Goal: Transaction & Acquisition: Purchase product/service

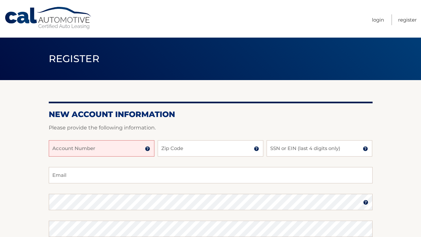
click at [130, 148] on input "Account Number" at bounding box center [102, 148] width 106 height 16
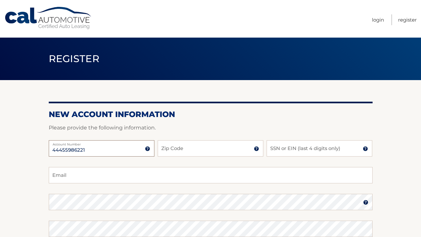
type input "44455986221"
click at [200, 149] on input "Zip Code" at bounding box center [211, 148] width 106 height 16
type input "07724"
click at [283, 147] on input "SSN or EIN (last 4 digits only)" at bounding box center [320, 148] width 106 height 16
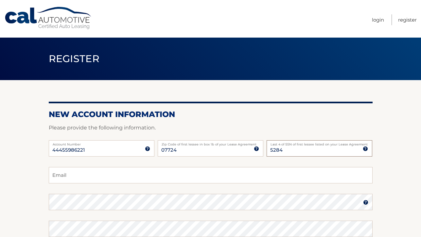
type input "5284"
type input "opangilinan20@gmail.com"
click at [366, 202] on img at bounding box center [365, 202] width 5 height 5
click at [387, 196] on section "New Account Information Please provide the following information. 44455986221 A…" at bounding box center [210, 214] width 421 height 269
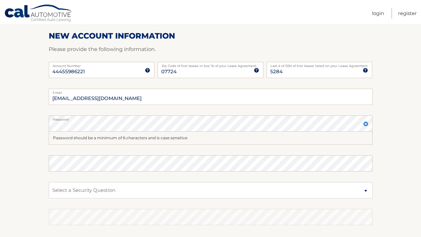
scroll to position [79, 0]
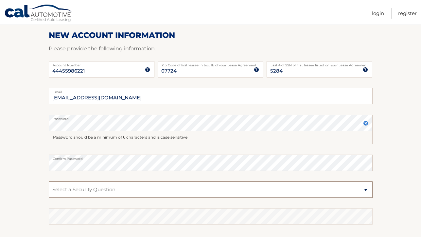
click at [117, 192] on select "Select a Security Question What was the name of your elementary school? What is…" at bounding box center [211, 190] width 324 height 16
select select "2"
click at [49, 182] on select "Select a Security Question What was the name of your elementary school? What is…" at bounding box center [211, 190] width 324 height 16
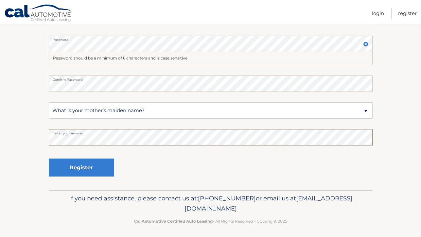
scroll to position [159, 0]
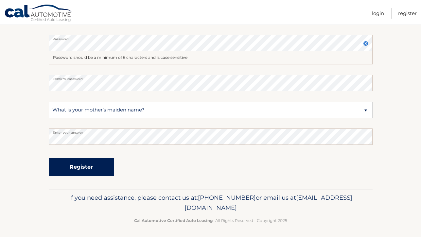
click at [92, 166] on button "Register" at bounding box center [81, 167] width 65 height 18
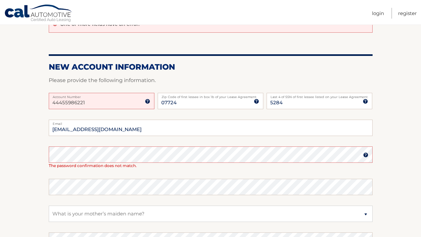
scroll to position [67, 0]
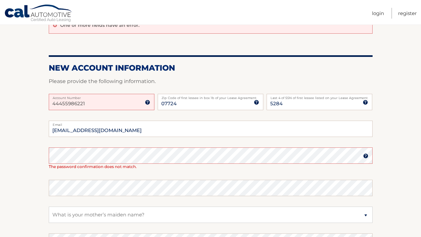
click at [97, 102] on input "44455986221" at bounding box center [102, 102] width 106 height 16
drag, startPoint x: 295, startPoint y: 104, endPoint x: 267, endPoint y: 104, distance: 28.8
click at [267, 104] on input "5284" at bounding box center [320, 102] width 106 height 16
type input "6397"
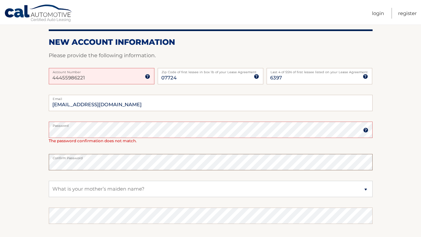
scroll to position [95, 0]
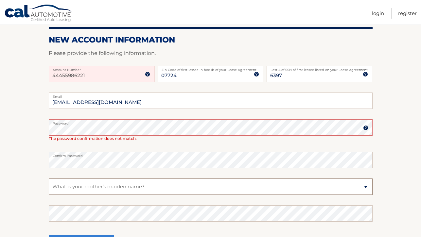
click at [116, 185] on select "Select a Security Question What was the name of your elementary school? What is…" at bounding box center [211, 187] width 324 height 16
click at [49, 179] on select "Select a Security Question What was the name of your elementary school? What is…" at bounding box center [211, 187] width 324 height 16
click at [113, 188] on select "Select a Security Question What was the name of your elementary school? What is…" at bounding box center [211, 187] width 324 height 16
click at [68, 188] on select "Select a Security Question What was the name of your elementary school? What is…" at bounding box center [211, 187] width 324 height 16
click at [366, 187] on select "Select a Security Question What was the name of your elementary school? What is…" at bounding box center [211, 187] width 324 height 16
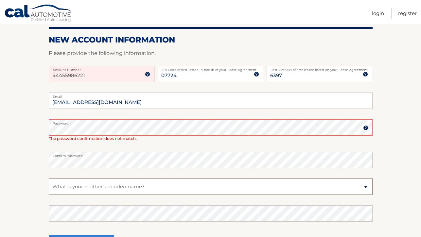
click at [49, 179] on select "Select a Security Question What was the name of your elementary school? What is…" at bounding box center [211, 187] width 324 height 16
click at [238, 189] on select "Select a Security Question What was the name of your elementary school? What is…" at bounding box center [211, 187] width 324 height 16
click at [49, 179] on select "Select a Security Question What was the name of your elementary school? What is…" at bounding box center [211, 187] width 324 height 16
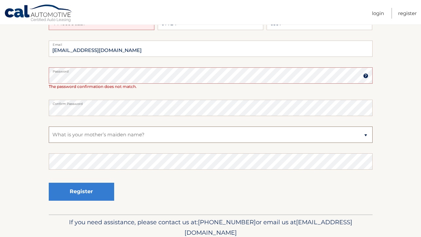
scroll to position [148, 0]
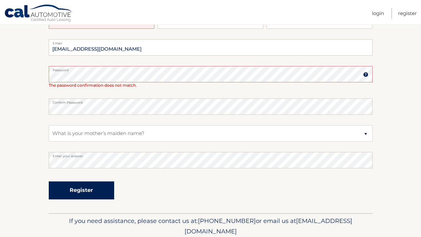
click at [84, 190] on button "Register" at bounding box center [81, 191] width 65 height 18
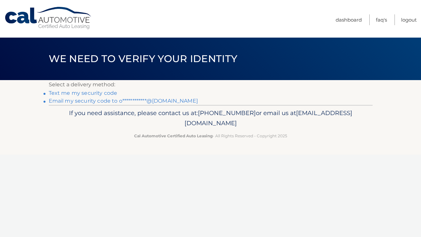
click at [104, 94] on link "Text me my security code" at bounding box center [83, 93] width 69 height 6
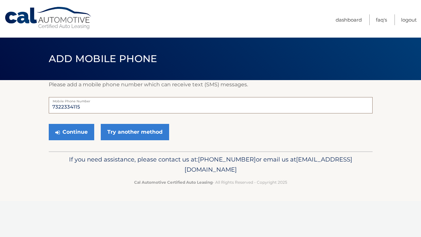
drag, startPoint x: 92, startPoint y: 108, endPoint x: 46, endPoint y: 108, distance: 45.5
click at [46, 108] on section "Please add a mobile phone number which can receive text (SMS) messages. 7322334…" at bounding box center [210, 115] width 421 height 71
click at [73, 132] on button "Continue" at bounding box center [71, 132] width 45 height 16
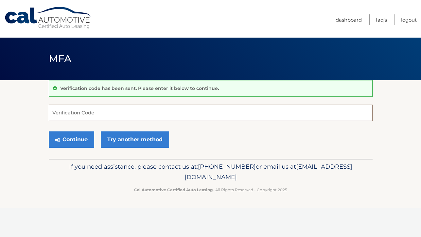
click at [104, 116] on input "Verification Code" at bounding box center [211, 113] width 324 height 16
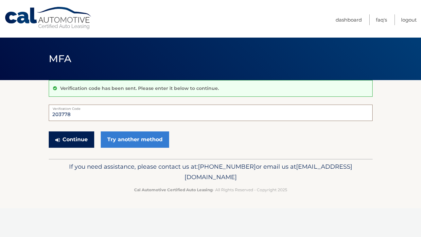
type input "203778"
click at [81, 135] on button "Continue" at bounding box center [71, 139] width 45 height 16
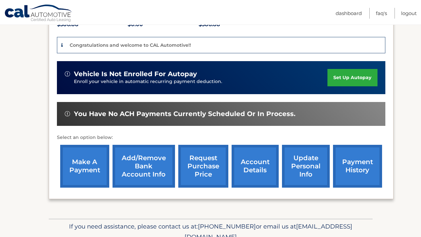
scroll to position [183, 0]
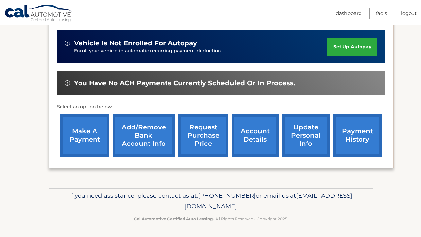
click at [300, 135] on link "update personal info" at bounding box center [306, 135] width 48 height 43
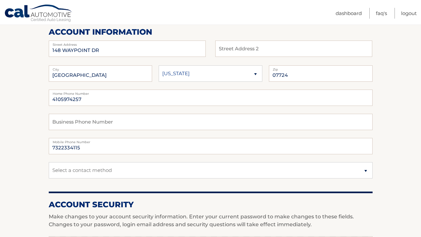
scroll to position [86, 0]
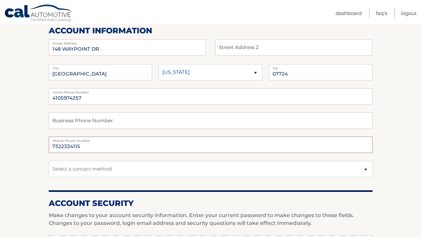
drag, startPoint x: 85, startPoint y: 145, endPoint x: 43, endPoint y: 143, distance: 41.9
click at [43, 143] on section "Account Overview | Edit Profile account information 148 WAYPOINT DR Street Addr…" at bounding box center [210, 232] width 421 height 476
type input "9084330163"
click at [138, 161] on select "Select a contact method Mobile Home" at bounding box center [211, 169] width 324 height 16
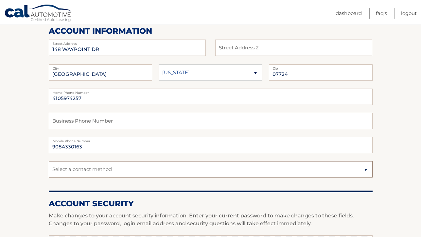
select select "1"
click at [49, 161] on select "Select a contact method Mobile Home" at bounding box center [211, 169] width 324 height 16
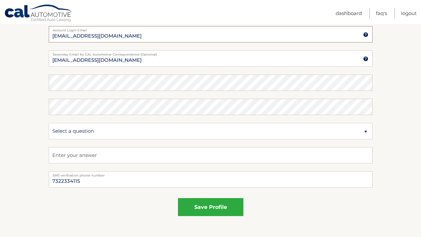
scroll to position [321, 0]
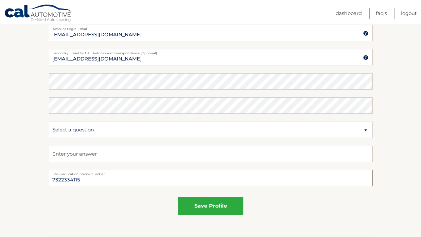
drag, startPoint x: 122, startPoint y: 186, endPoint x: 26, endPoint y: 176, distance: 96.1
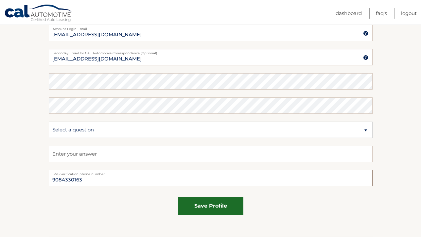
type input "9084330163"
click at [211, 207] on button "save profile" at bounding box center [210, 206] width 65 height 18
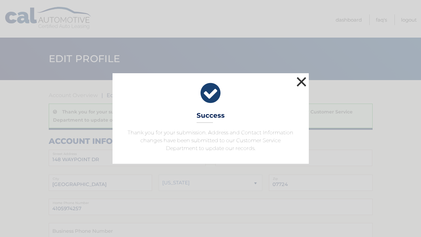
click at [302, 79] on button "×" at bounding box center [301, 81] width 13 height 13
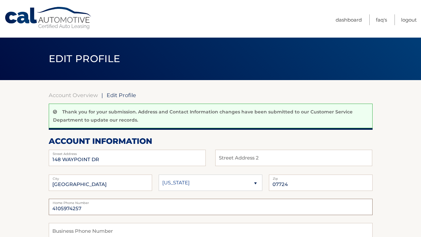
drag, startPoint x: 86, startPoint y: 208, endPoint x: 43, endPoint y: 210, distance: 42.9
type input "7322334115"
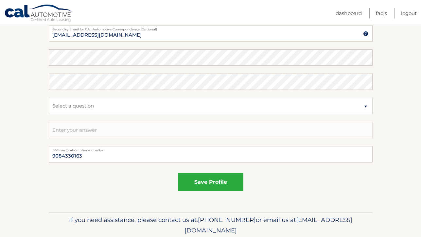
scroll to position [372, 0]
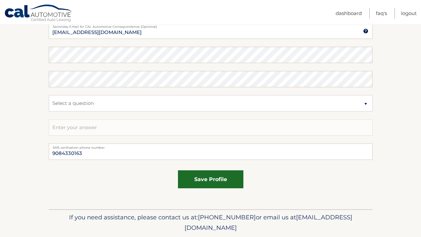
click at [217, 181] on button "save profile" at bounding box center [210, 179] width 65 height 18
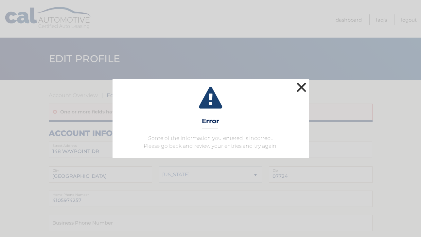
click at [298, 86] on button "×" at bounding box center [301, 87] width 13 height 13
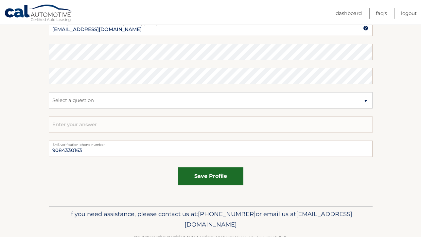
scroll to position [367, 0]
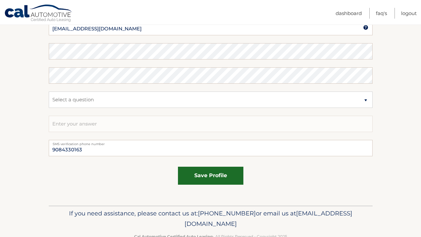
click at [216, 174] on button "save profile" at bounding box center [210, 176] width 65 height 18
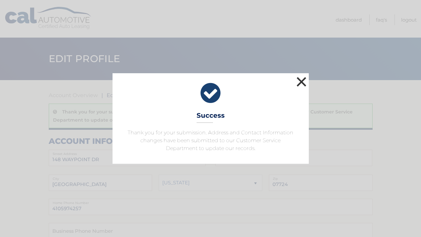
click at [300, 81] on button "×" at bounding box center [301, 81] width 13 height 13
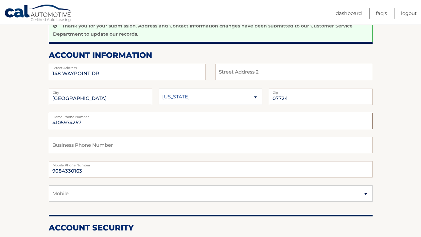
scroll to position [89, 0]
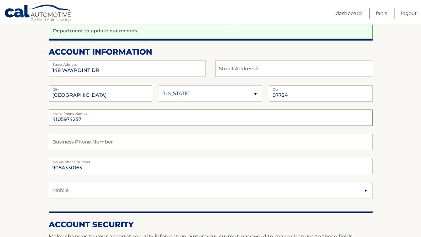
drag, startPoint x: 87, startPoint y: 124, endPoint x: 48, endPoint y: 120, distance: 39.5
click at [48, 120] on section "Account Overview | Edit Profile Thank you for your submission. Address and Cont…" at bounding box center [210, 241] width 421 height 501
type input "9"
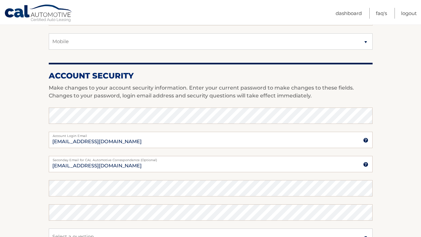
scroll to position [264, 0]
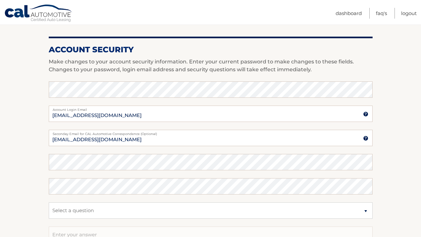
type input "7322334115"
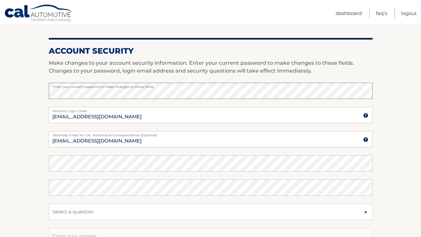
scroll to position [393, 0]
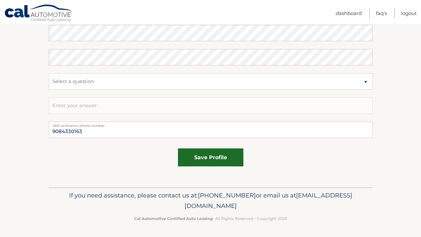
click at [206, 159] on button "save profile" at bounding box center [210, 157] width 65 height 18
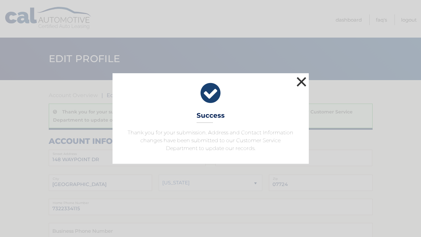
drag, startPoint x: 301, startPoint y: 81, endPoint x: 289, endPoint y: 98, distance: 20.9
click at [301, 81] on button "×" at bounding box center [301, 81] width 13 height 13
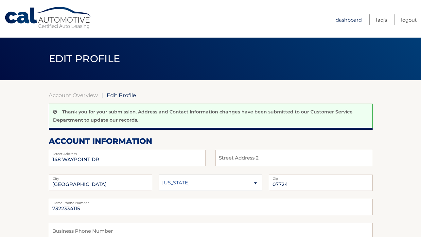
click at [348, 17] on link "Dashboard" at bounding box center [349, 19] width 26 height 11
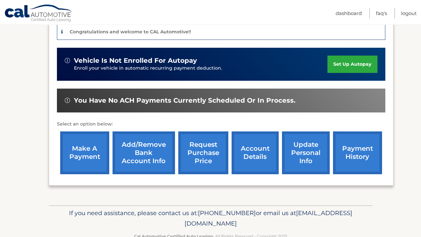
scroll to position [183, 0]
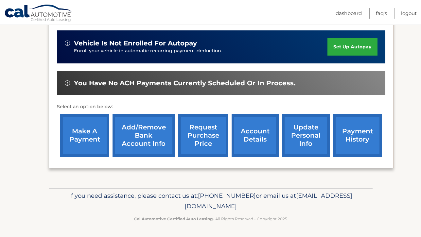
click at [148, 134] on link "Add/Remove bank account info" at bounding box center [144, 135] width 62 height 43
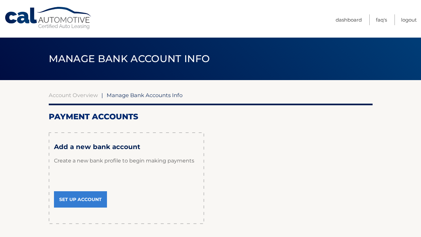
click at [82, 197] on link "Set Up Account" at bounding box center [80, 199] width 53 height 16
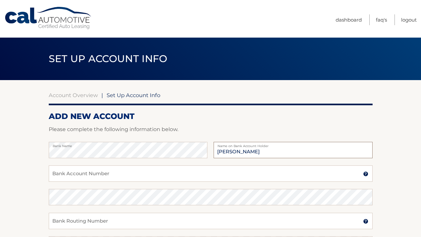
type input "[PERSON_NAME]"
click at [60, 170] on input "Bank Account Number" at bounding box center [211, 173] width 324 height 16
type input "4369027250"
click at [78, 222] on input "Bank Routing Number" at bounding box center [211, 221] width 324 height 16
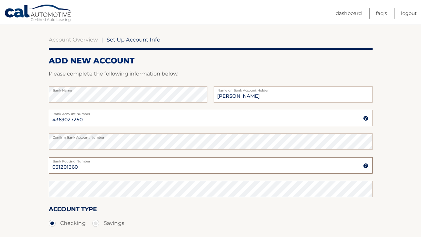
scroll to position [61, 0]
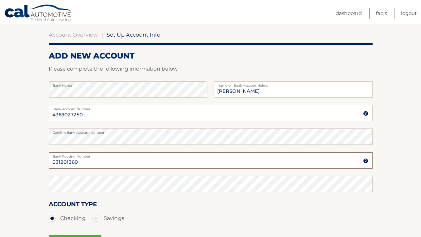
type input "031201360"
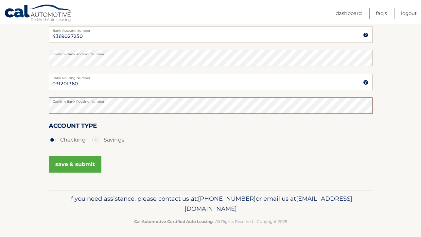
scroll to position [142, 0]
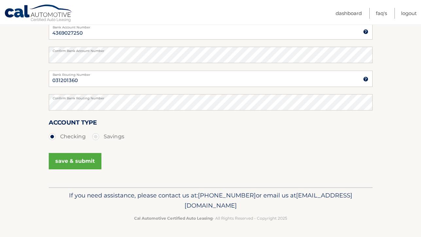
click at [84, 162] on button "save & submit" at bounding box center [75, 161] width 53 height 16
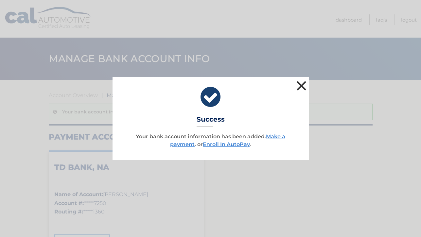
click at [300, 82] on button "×" at bounding box center [301, 85] width 13 height 13
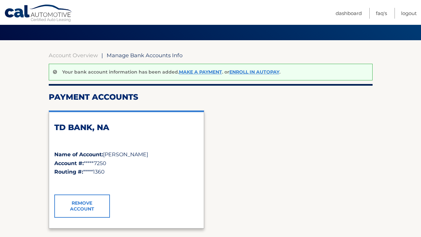
scroll to position [29, 0]
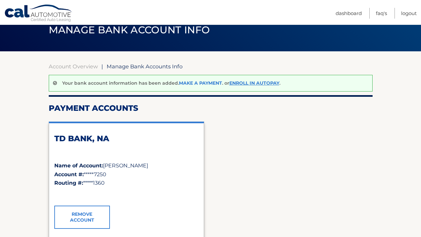
click at [199, 83] on link "Make a payment" at bounding box center [200, 83] width 43 height 6
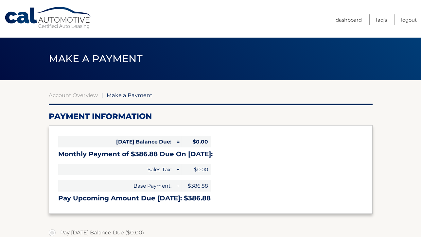
select select "NzU0MTg5OTItZWI1Mi00ZWY4LWFjODEtYjYxZjBhMTE0NjUy"
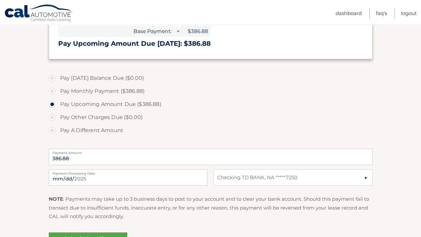
scroll to position [155, 0]
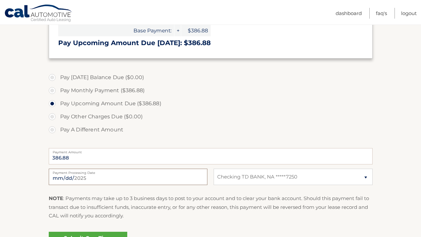
click at [129, 181] on input "[DATE]" at bounding box center [128, 177] width 159 height 16
type input "[DATE]"
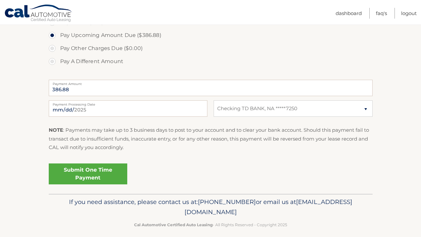
scroll to position [224, 0]
click at [79, 175] on link "Submit One Time Payment" at bounding box center [88, 173] width 78 height 21
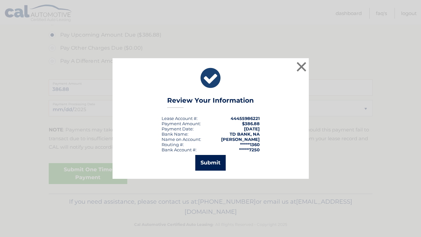
click at [209, 160] on button "Submit" at bounding box center [210, 163] width 30 height 16
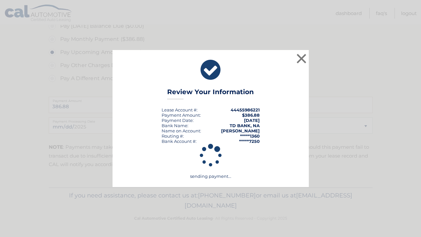
scroll to position [207, 0]
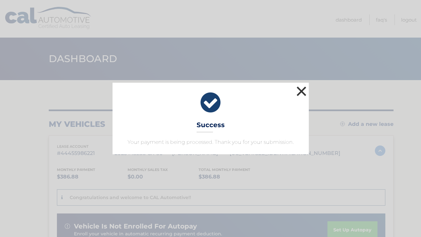
click at [302, 90] on button "×" at bounding box center [301, 91] width 13 height 13
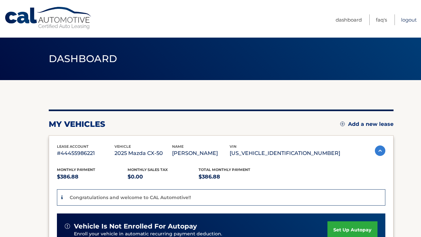
click at [409, 20] on link "Logout" at bounding box center [409, 19] width 16 height 11
